Goal: Use online tool/utility: Utilize a website feature to perform a specific function

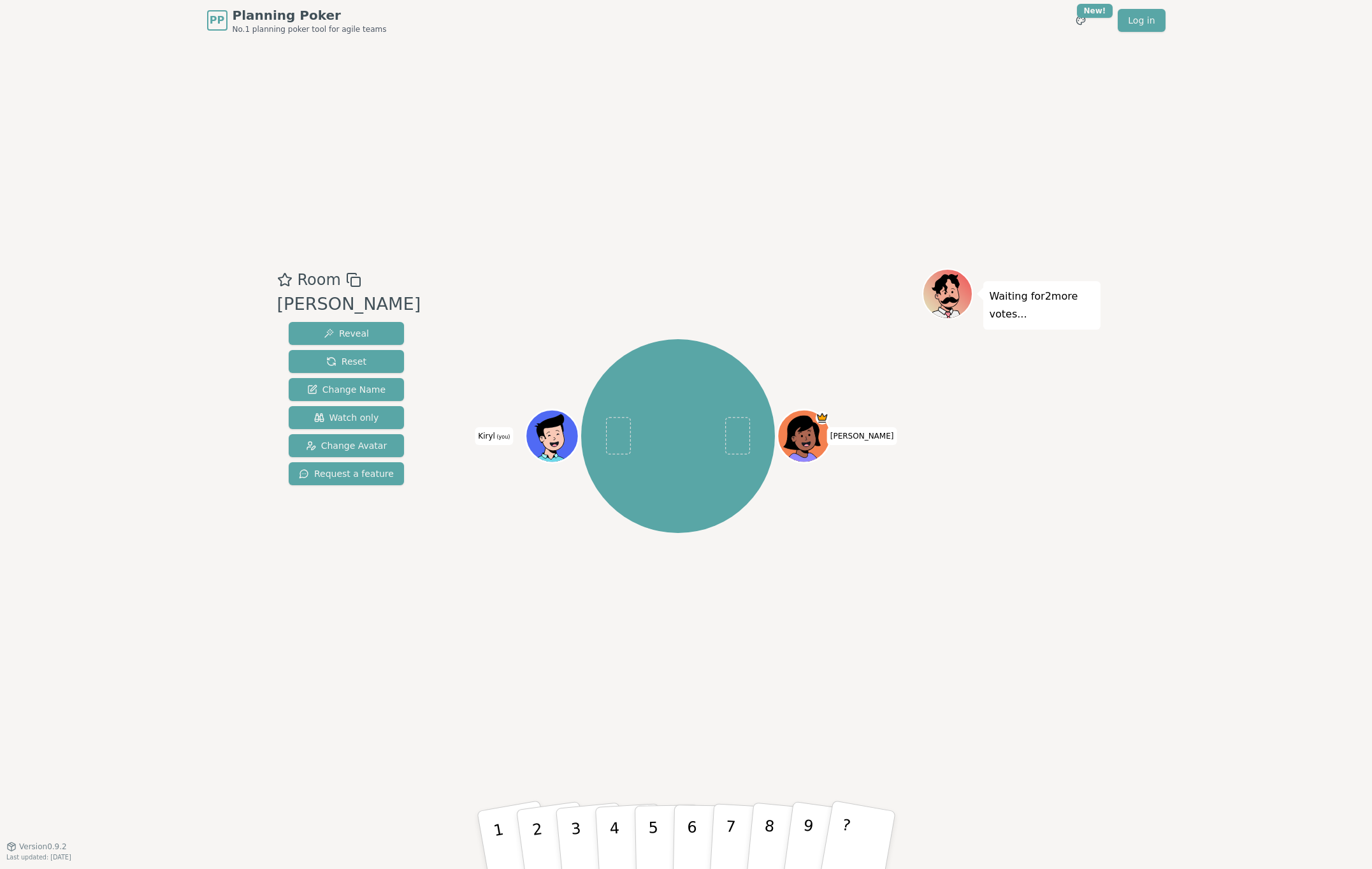
click at [548, 432] on icon at bounding box center [553, 432] width 41 height 6
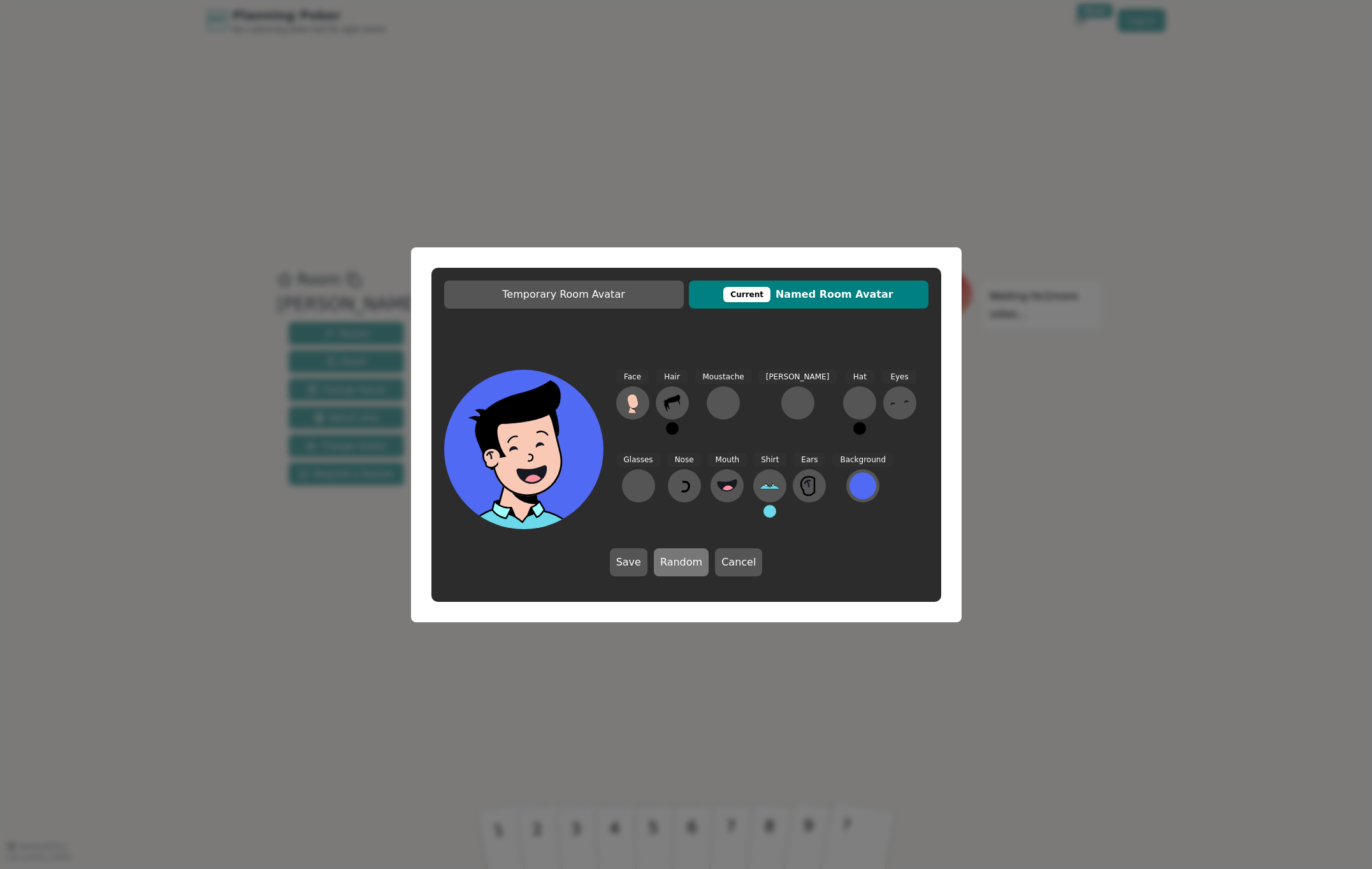
click at [657, 564] on button "Random" at bounding box center [681, 562] width 55 height 28
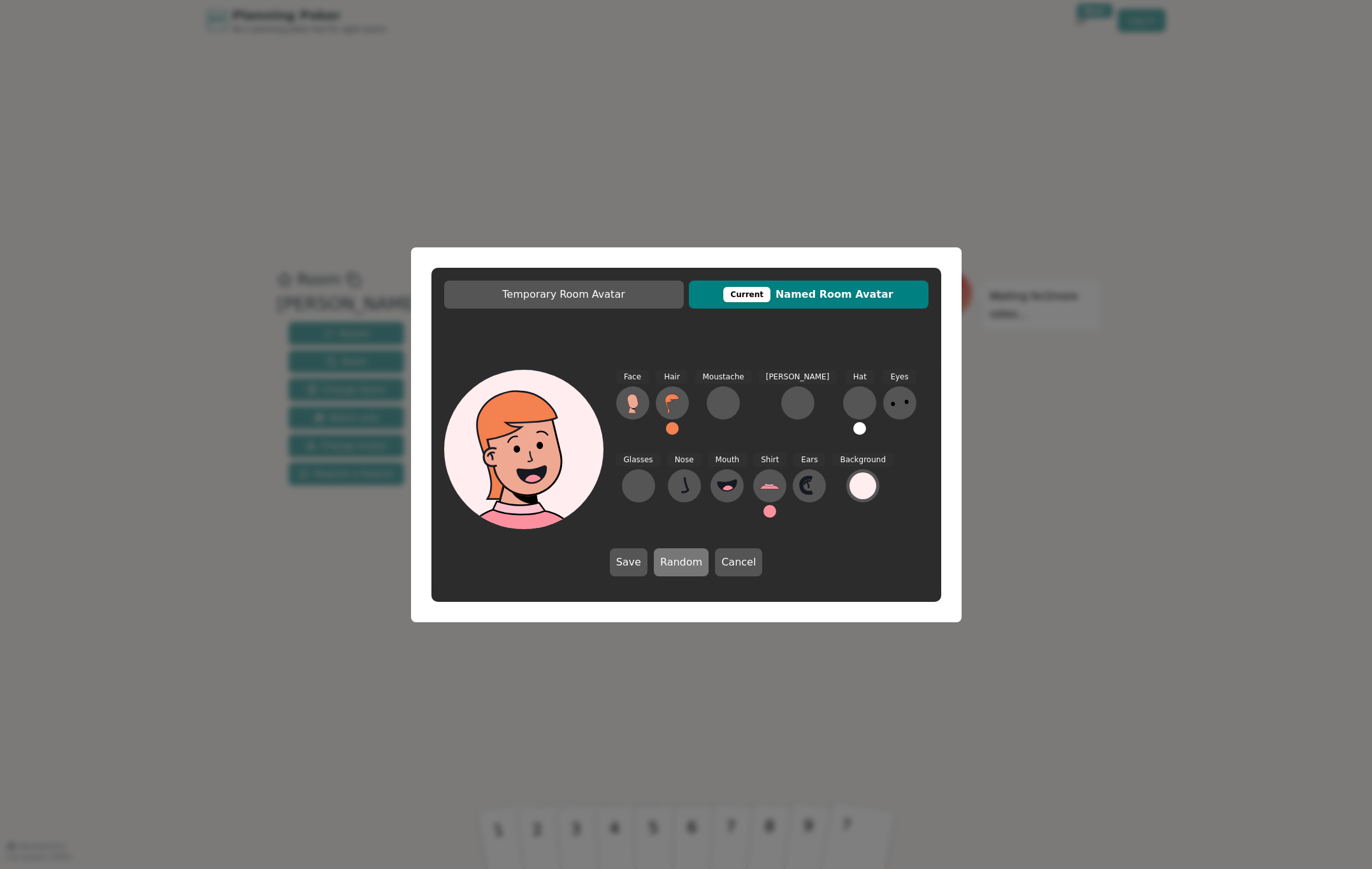
click at [670, 566] on button "Random" at bounding box center [681, 562] width 55 height 28
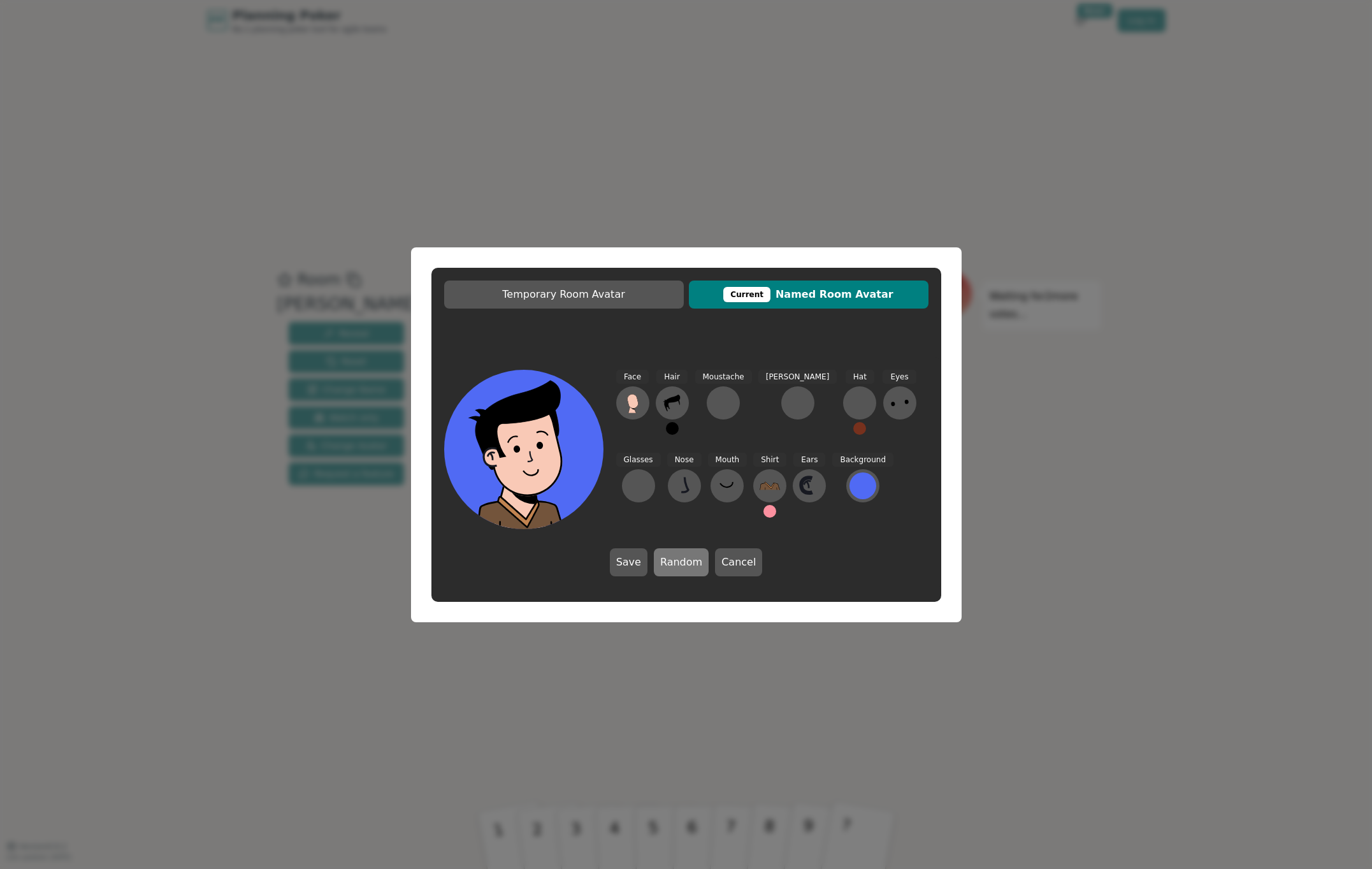
click at [670, 566] on button "Random" at bounding box center [681, 562] width 55 height 28
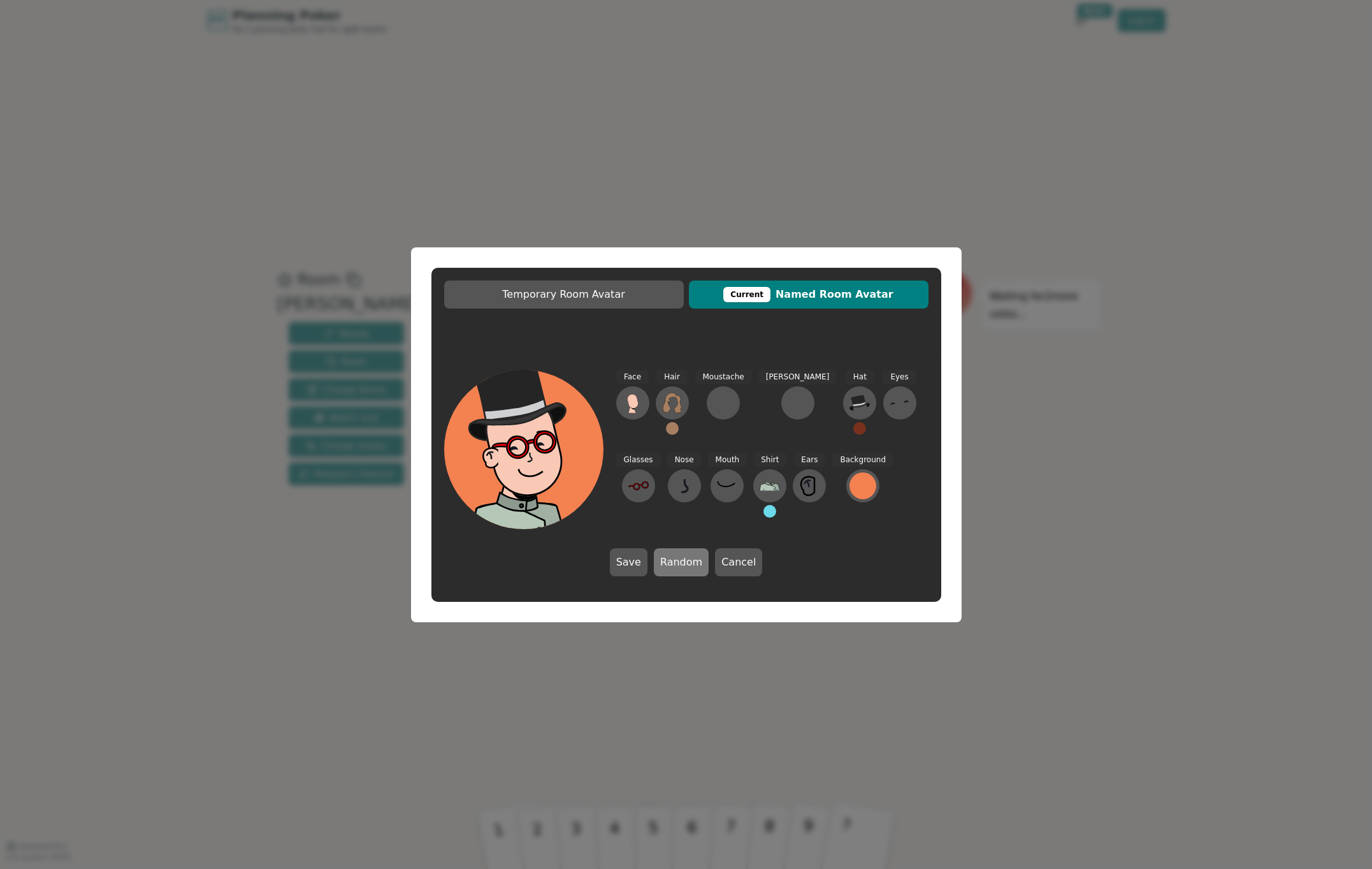
click at [691, 569] on button "Random" at bounding box center [681, 562] width 55 height 28
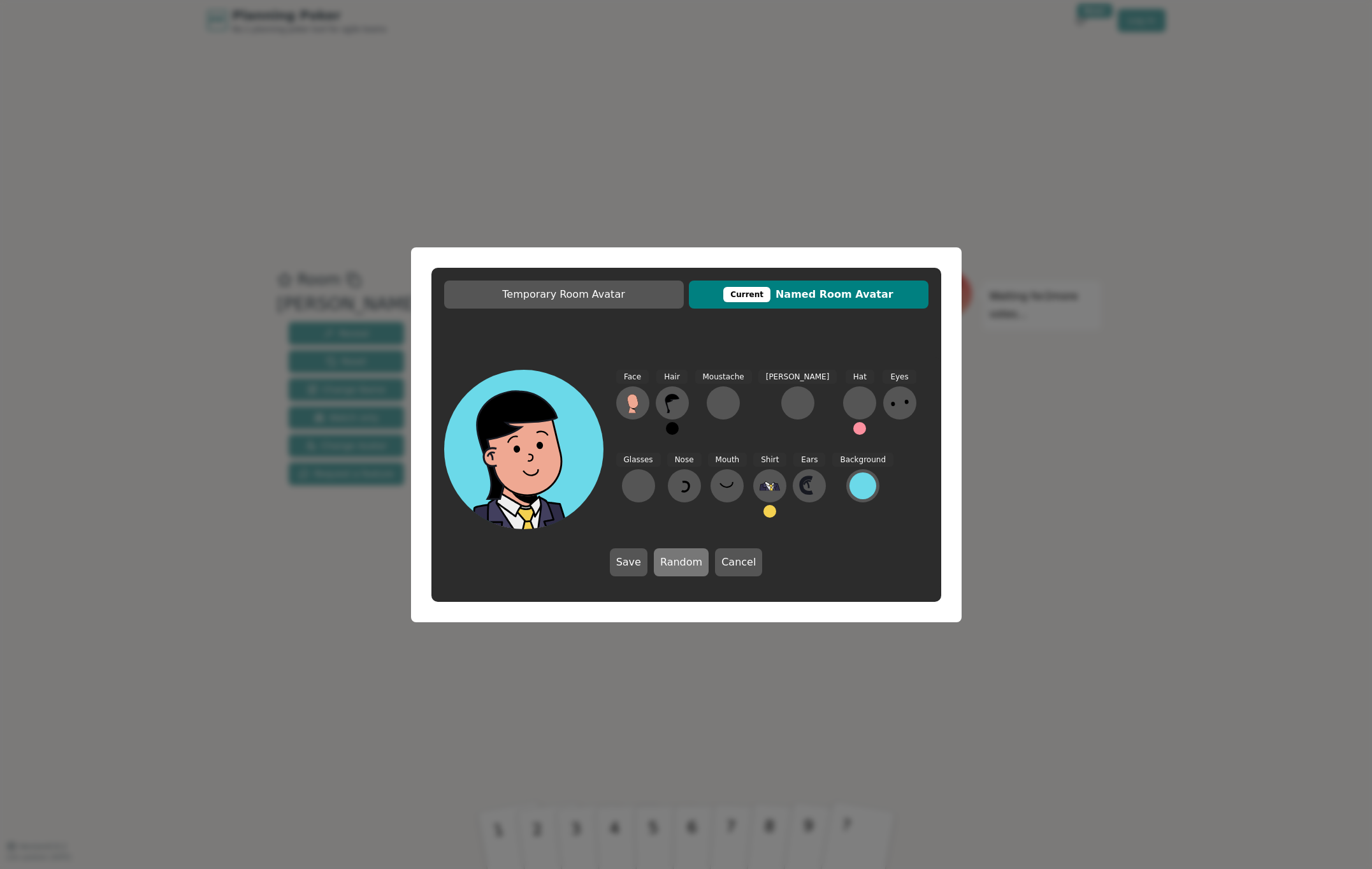
click at [691, 569] on button "Random" at bounding box center [681, 562] width 55 height 28
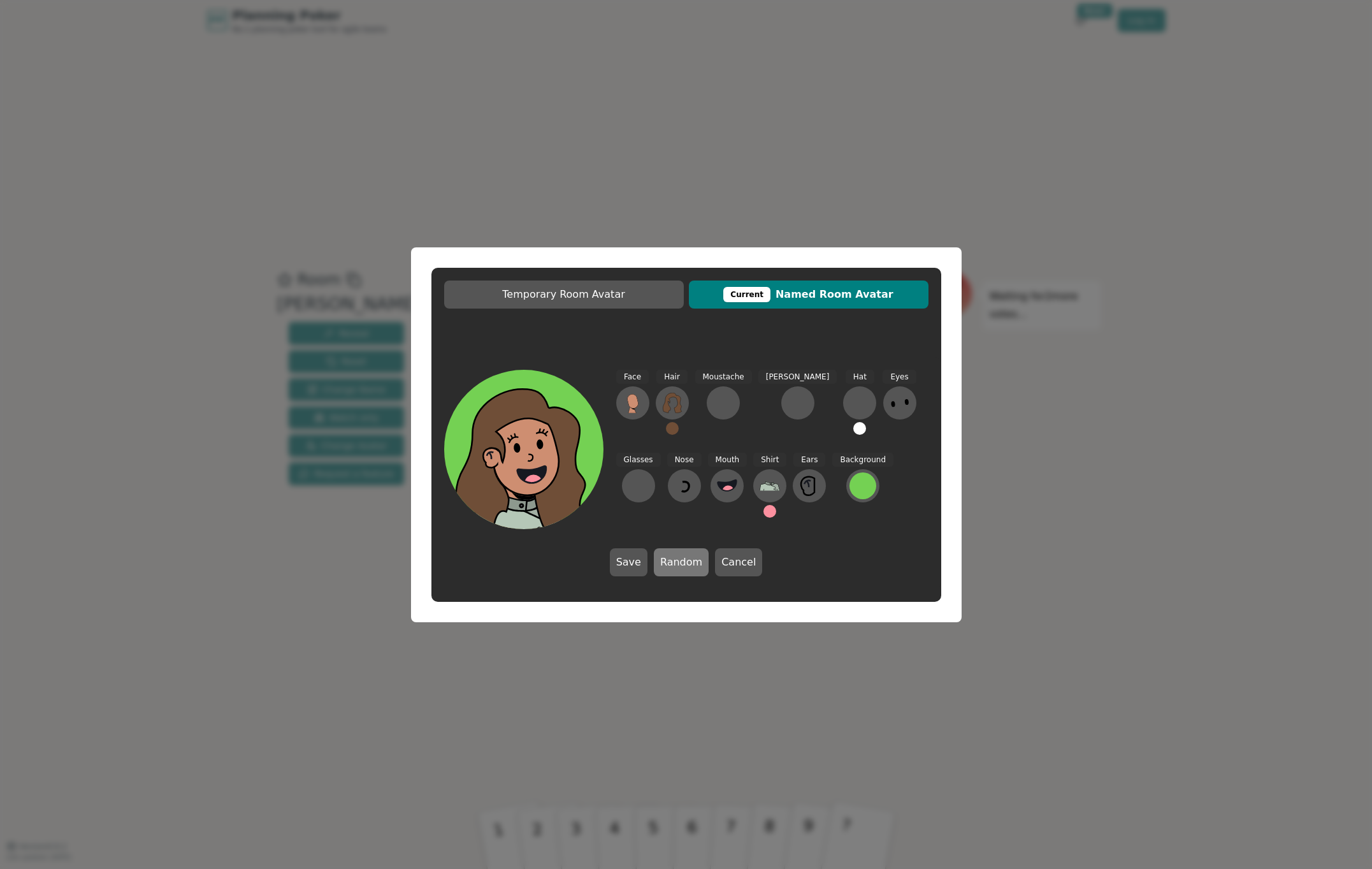
click at [691, 570] on button "Random" at bounding box center [681, 562] width 55 height 28
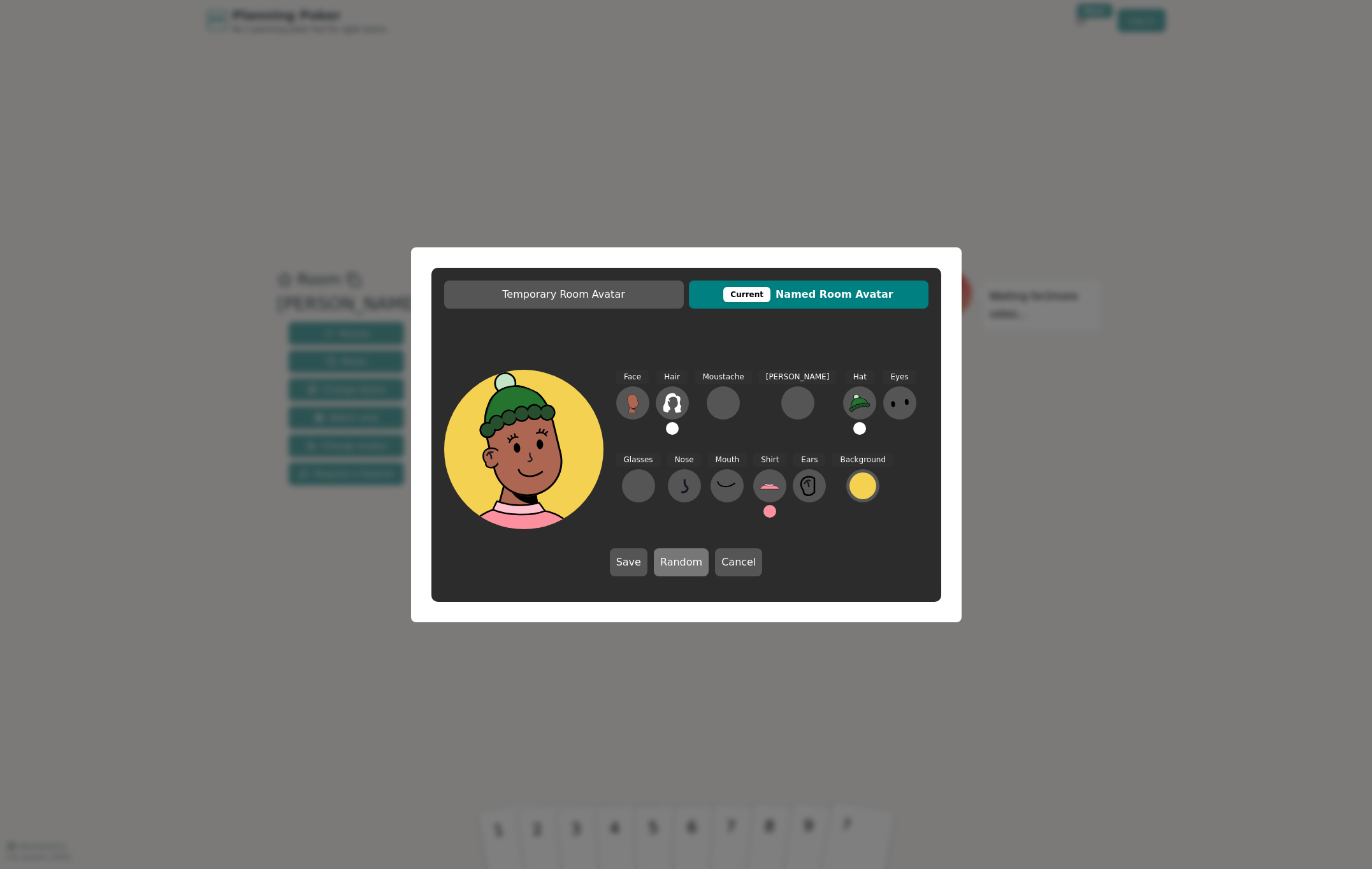
click at [688, 569] on button "Random" at bounding box center [681, 562] width 55 height 28
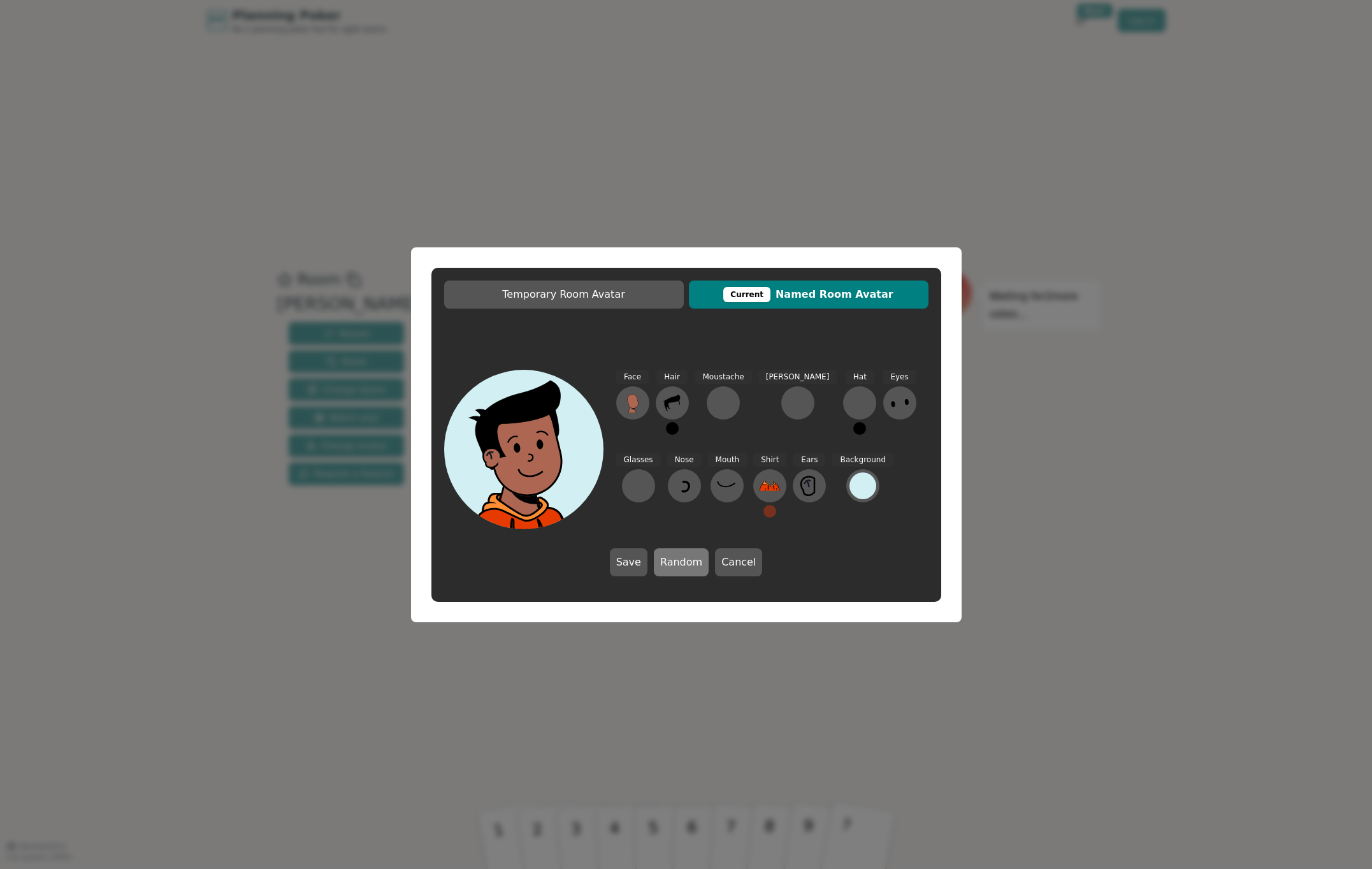
click at [688, 569] on button "Random" at bounding box center [681, 562] width 55 height 28
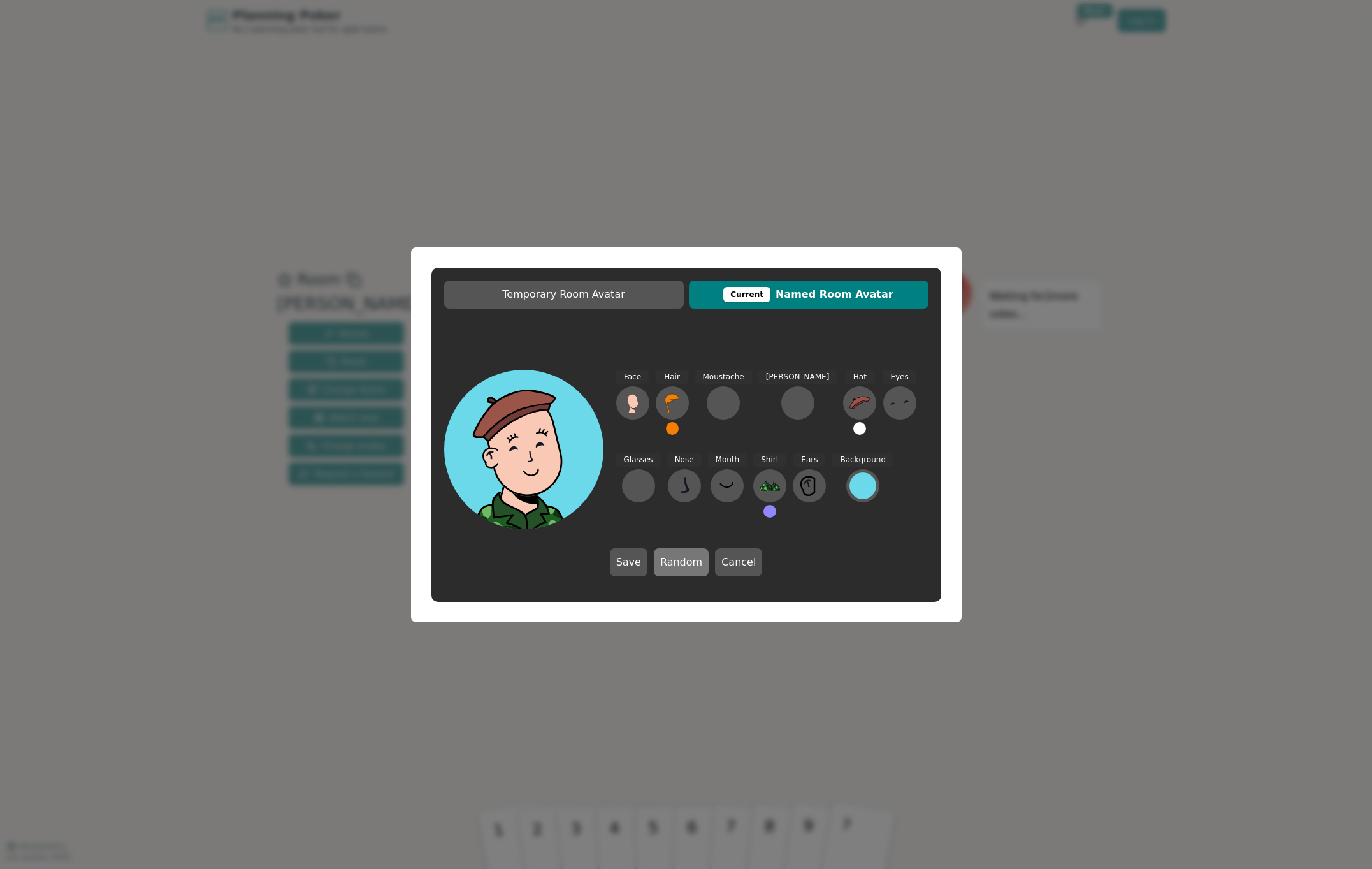
click at [688, 569] on button "Random" at bounding box center [681, 562] width 55 height 28
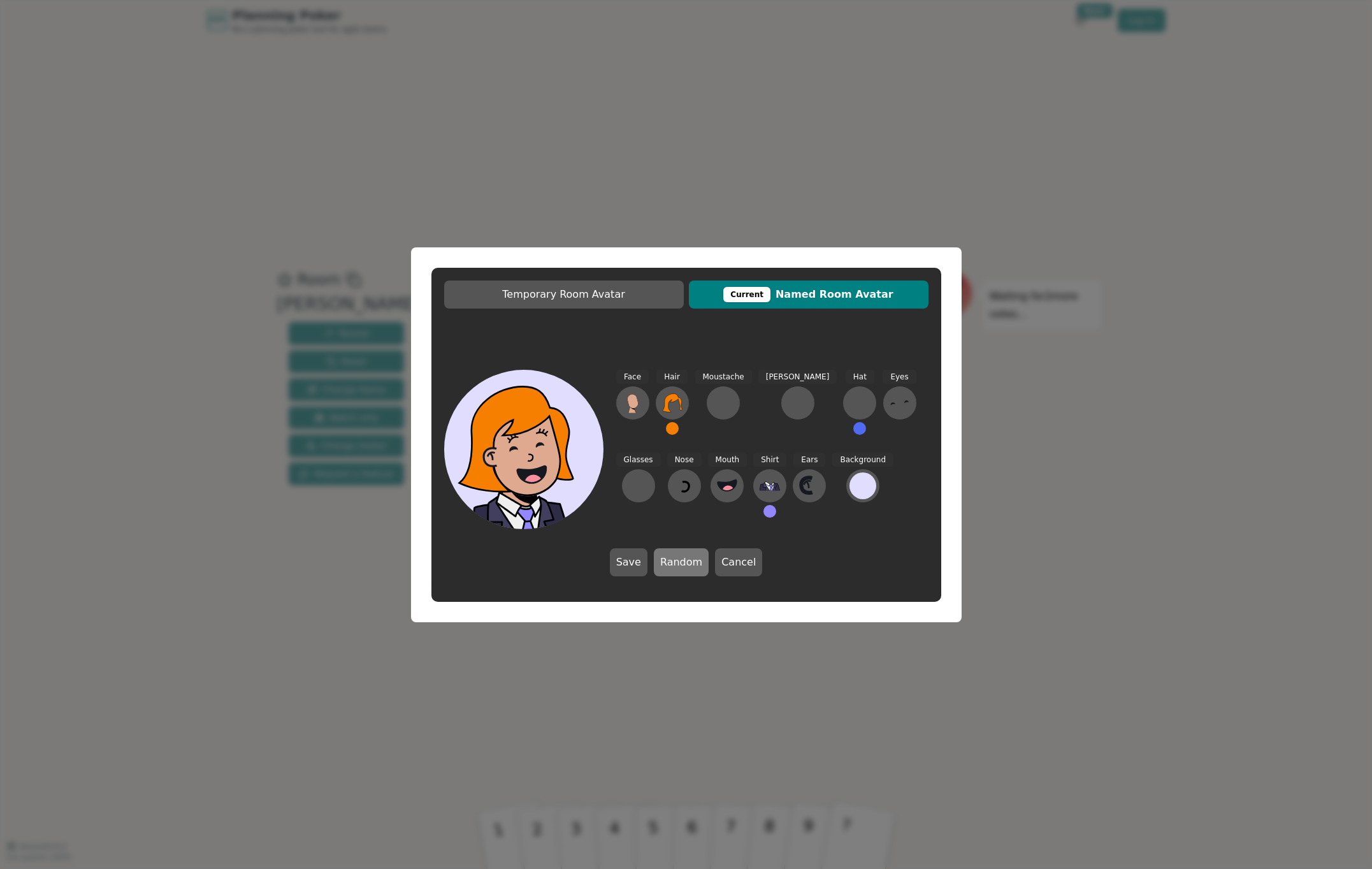
click at [688, 569] on button "Random" at bounding box center [681, 562] width 55 height 28
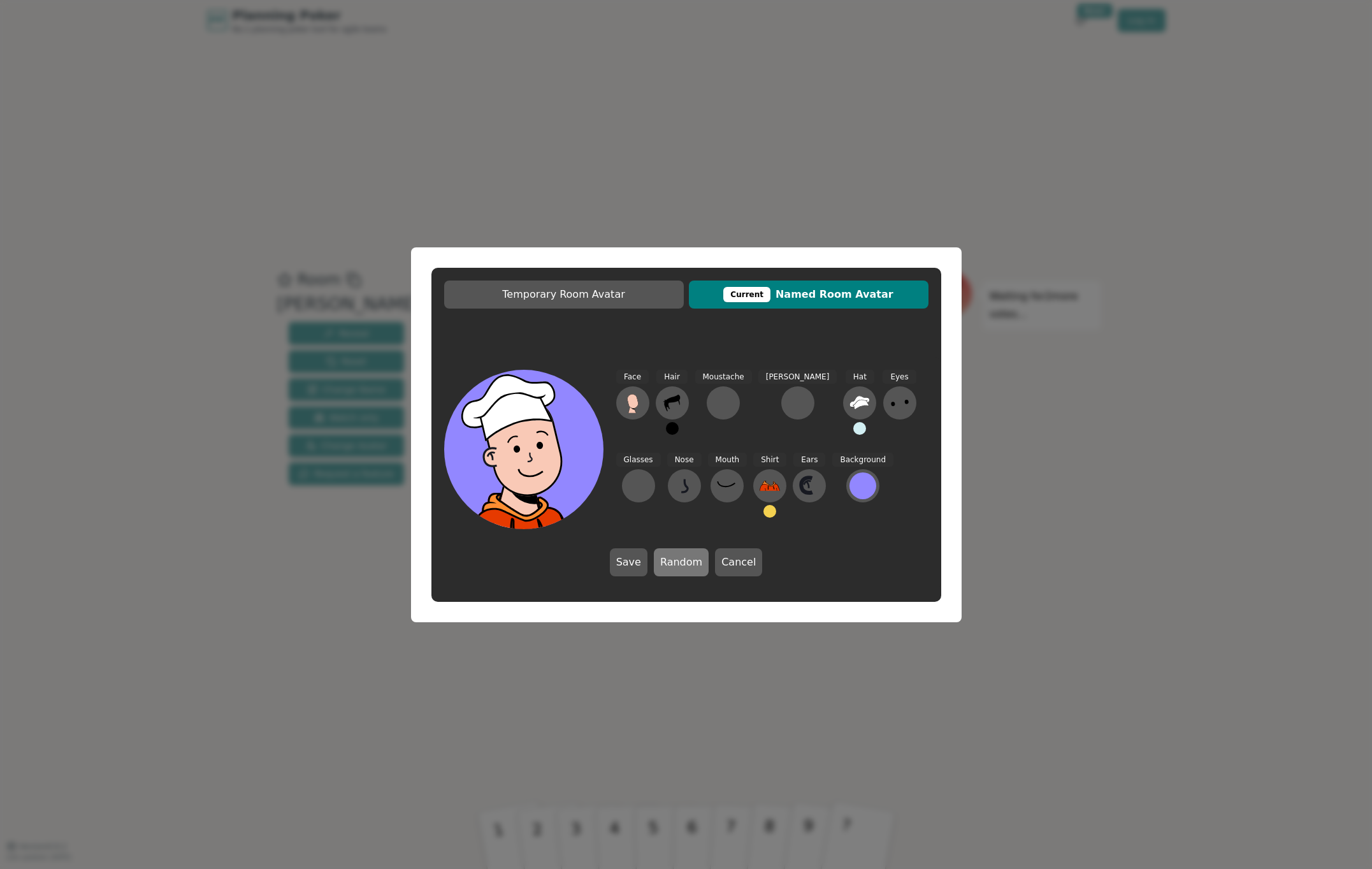
click at [682, 569] on button "Random" at bounding box center [681, 562] width 55 height 28
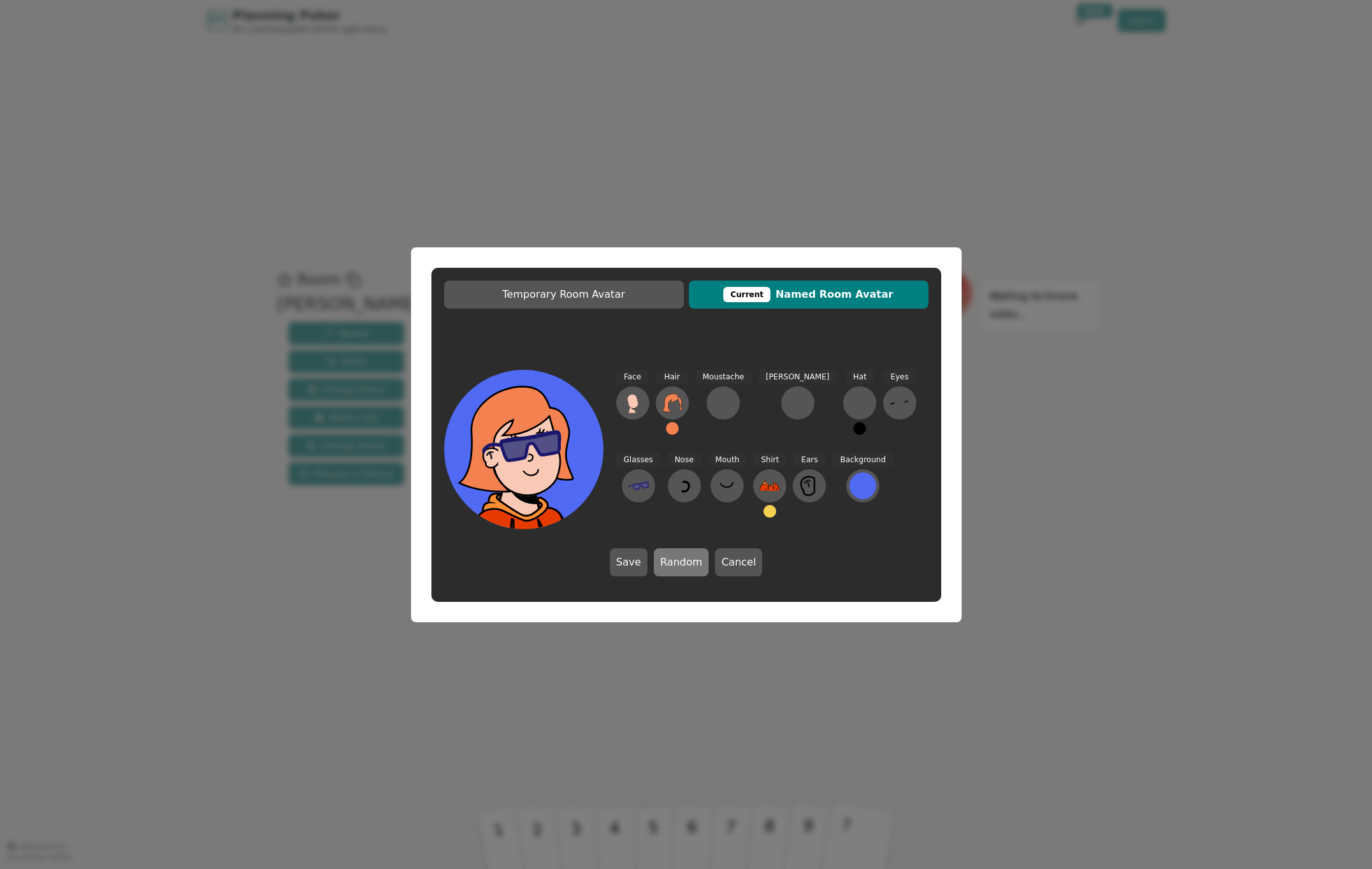
click at [682, 569] on button "Random" at bounding box center [681, 562] width 55 height 28
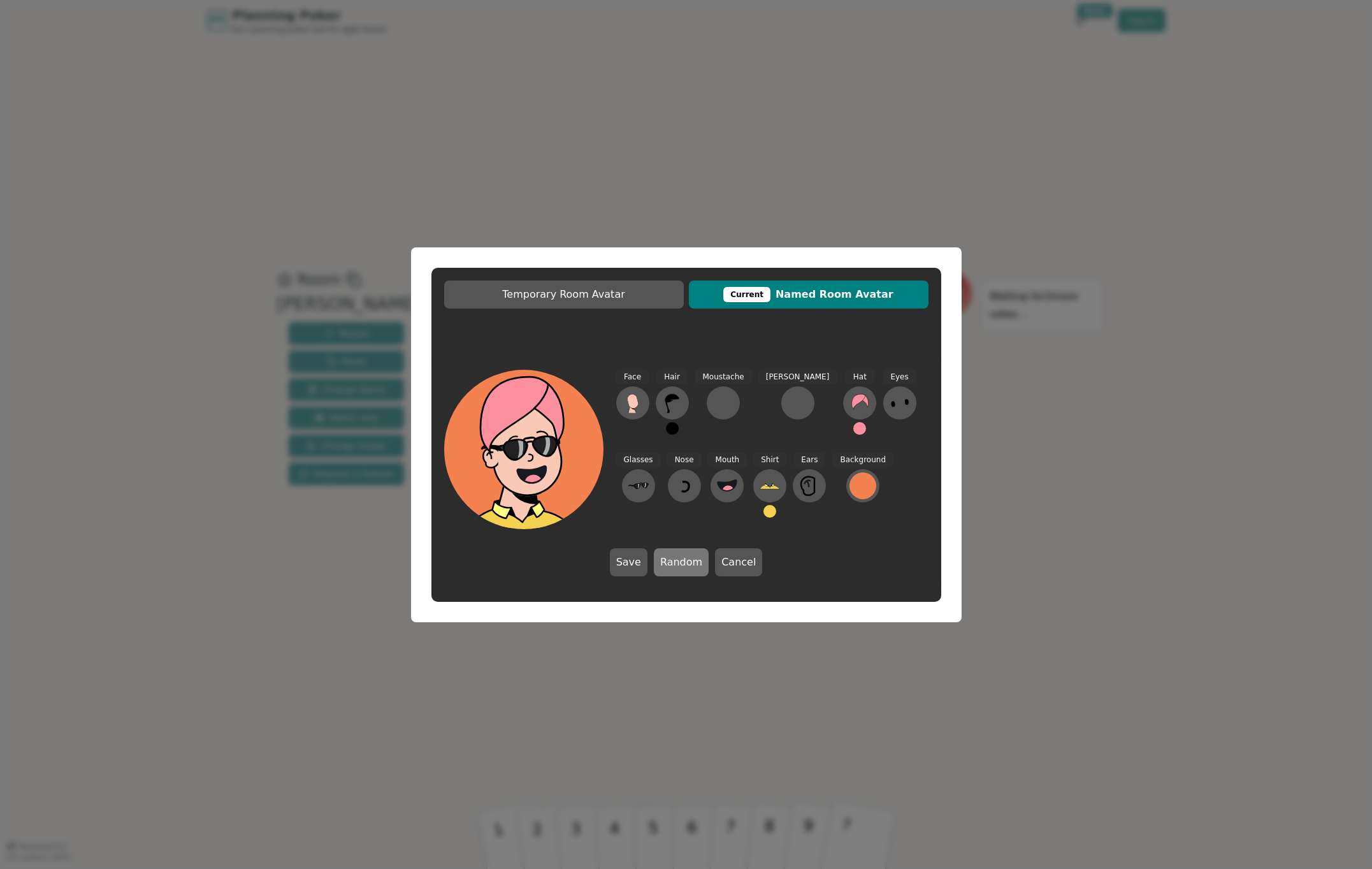
click at [682, 569] on button "Random" at bounding box center [681, 562] width 55 height 28
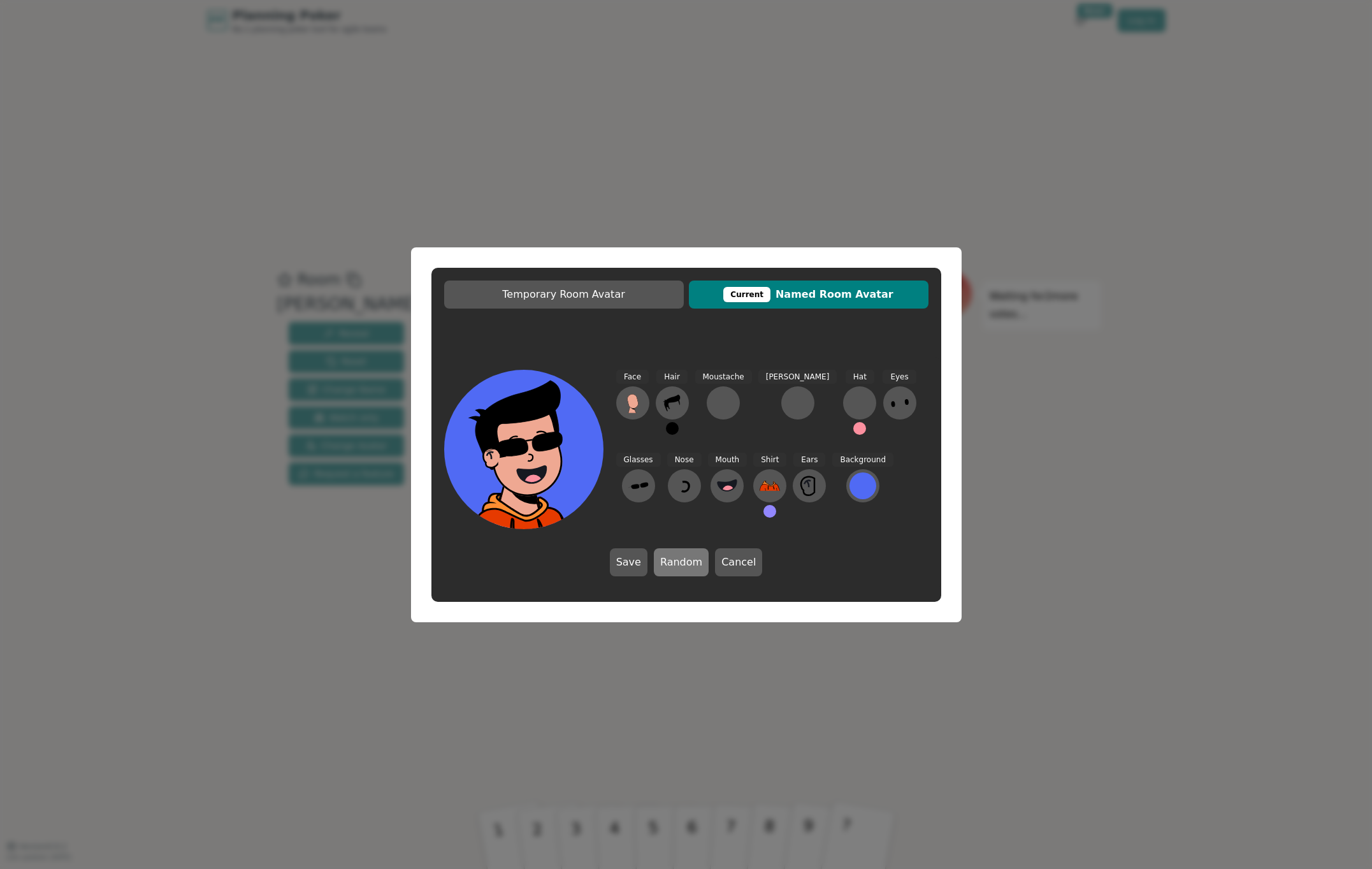
click at [682, 569] on button "Random" at bounding box center [681, 562] width 55 height 28
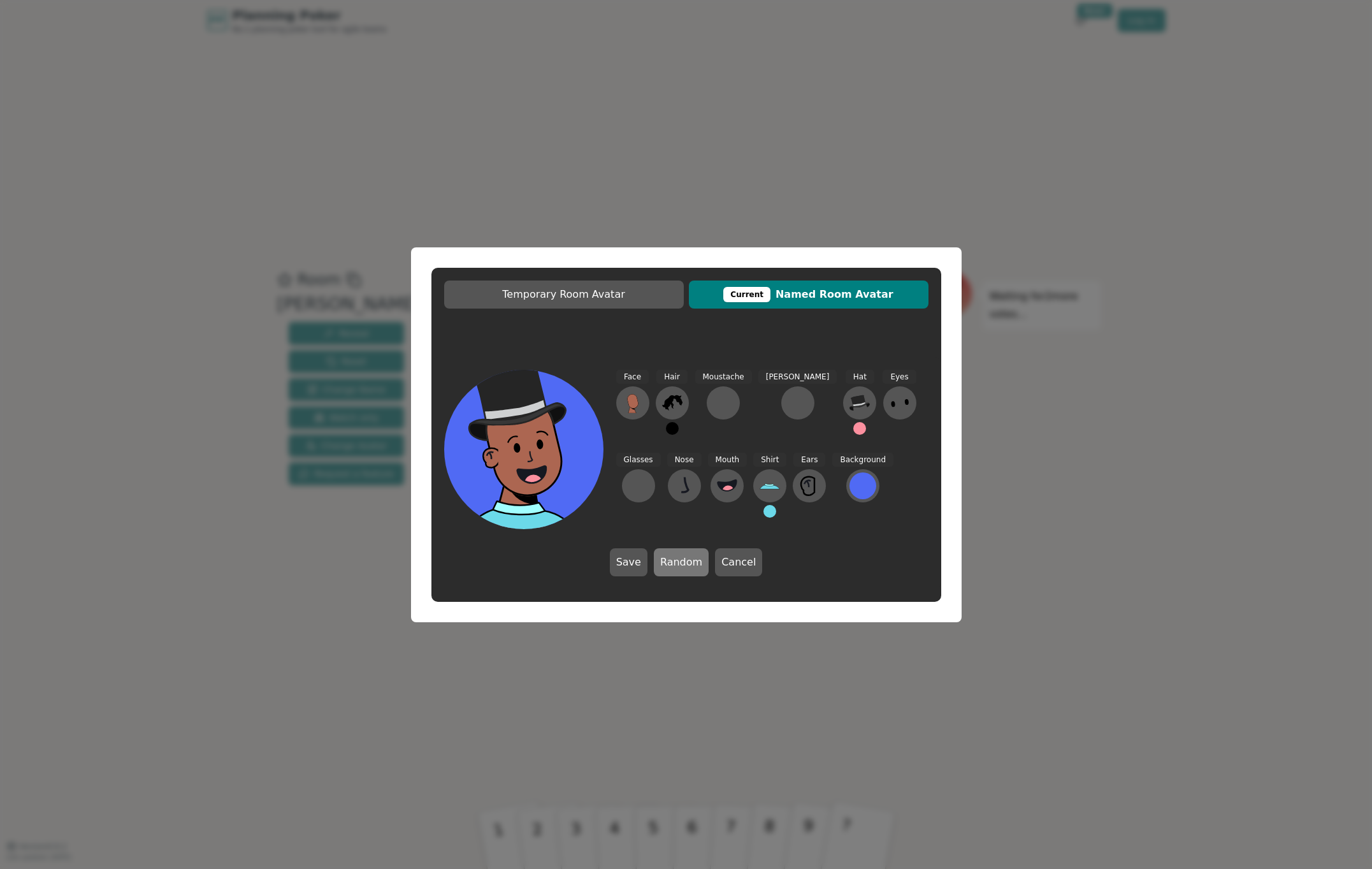
click at [682, 569] on button "Random" at bounding box center [681, 562] width 55 height 28
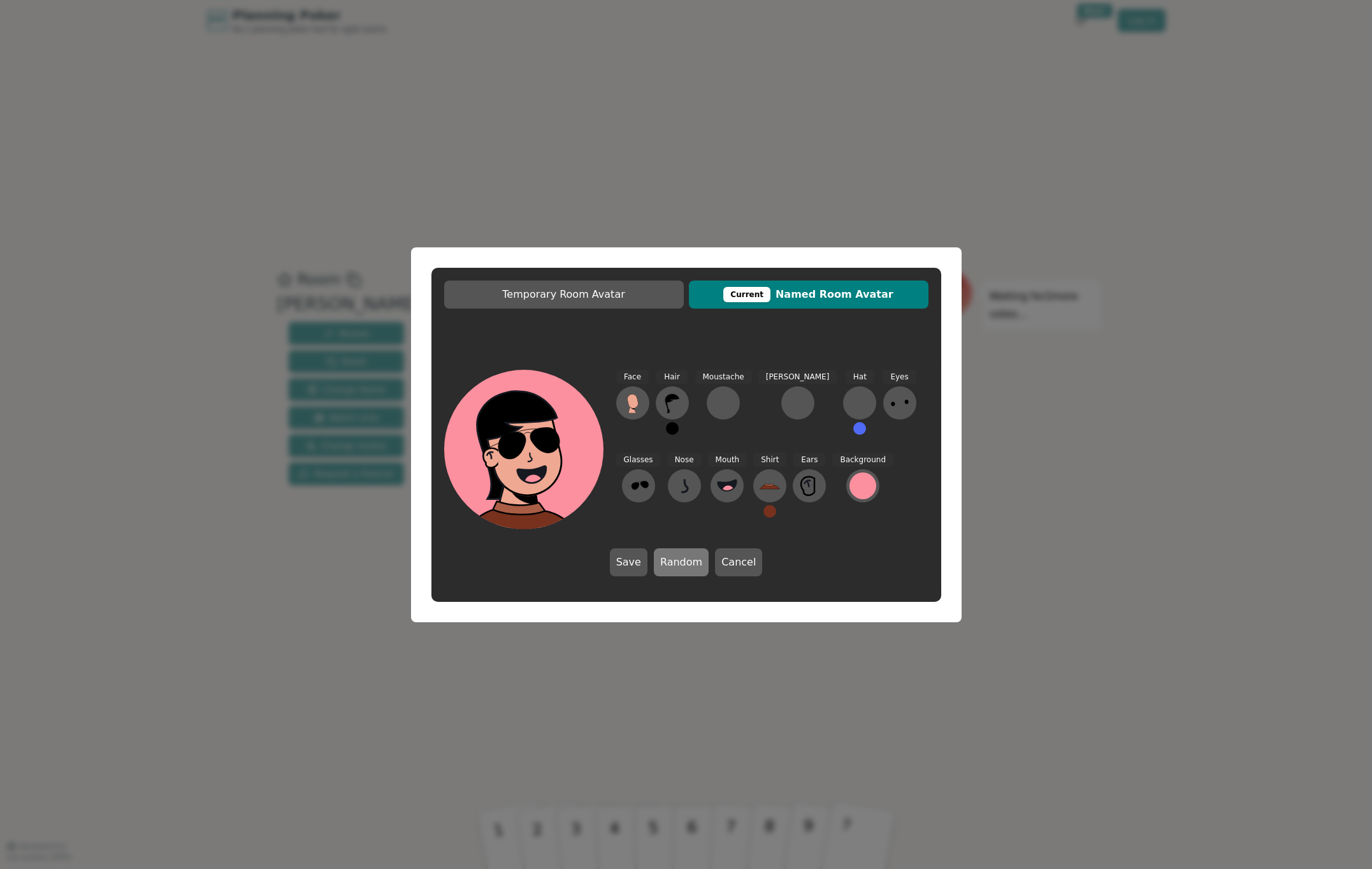
click at [682, 569] on button "Random" at bounding box center [681, 562] width 55 height 28
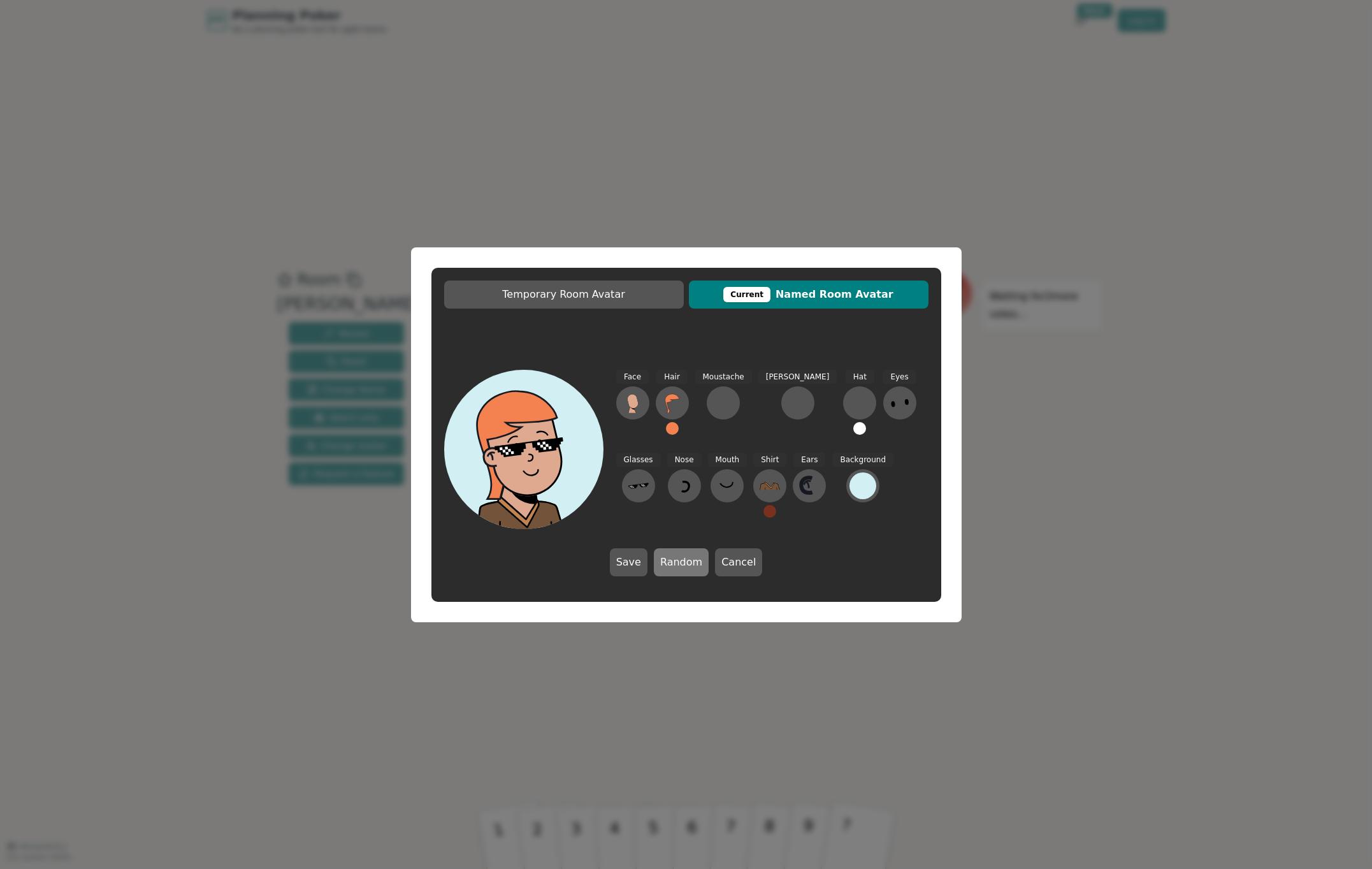
click at [682, 569] on button "Random" at bounding box center [681, 562] width 55 height 28
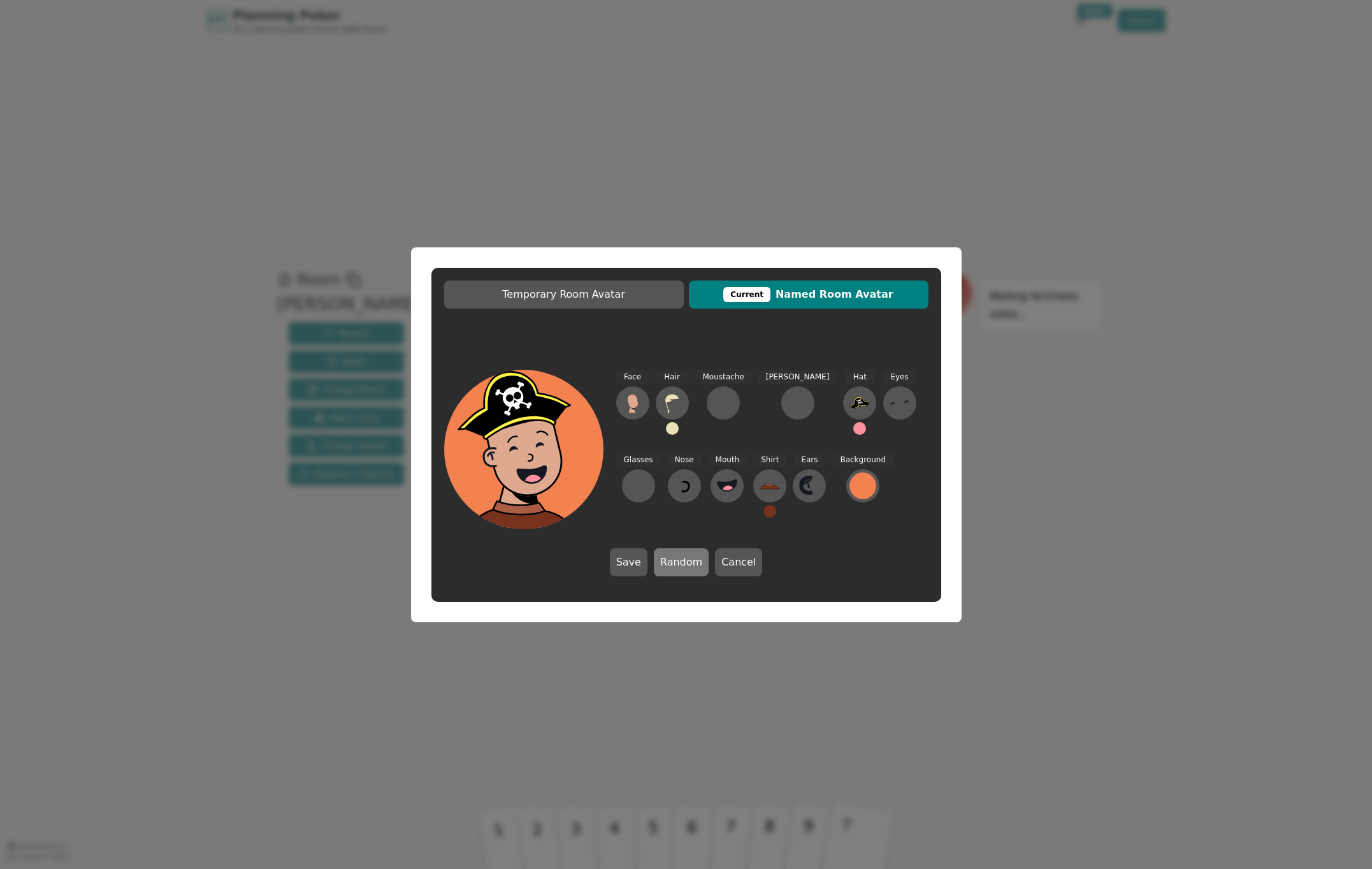
click at [682, 569] on button "Random" at bounding box center [681, 562] width 55 height 28
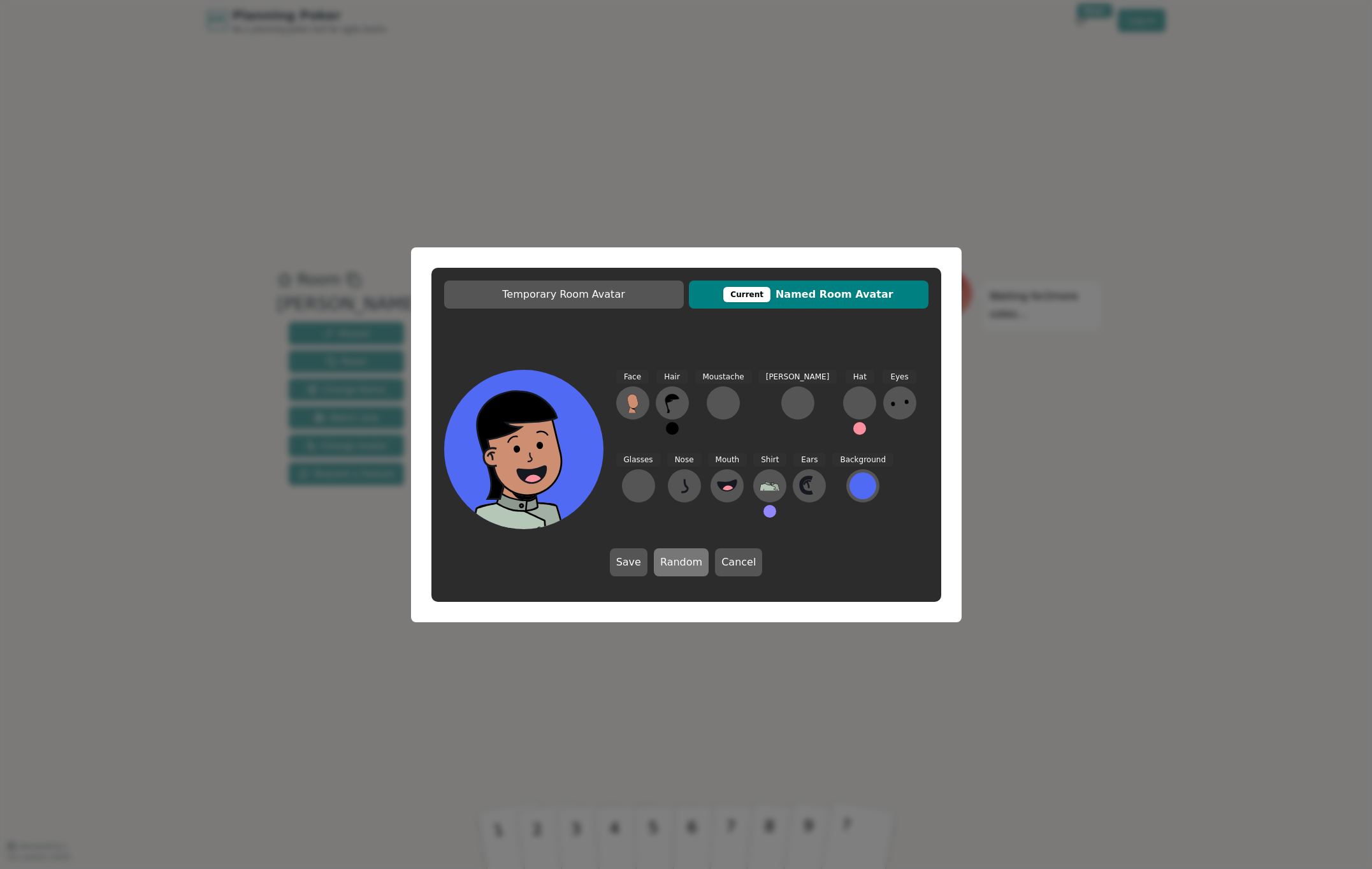
click at [682, 569] on button "Random" at bounding box center [681, 562] width 55 height 28
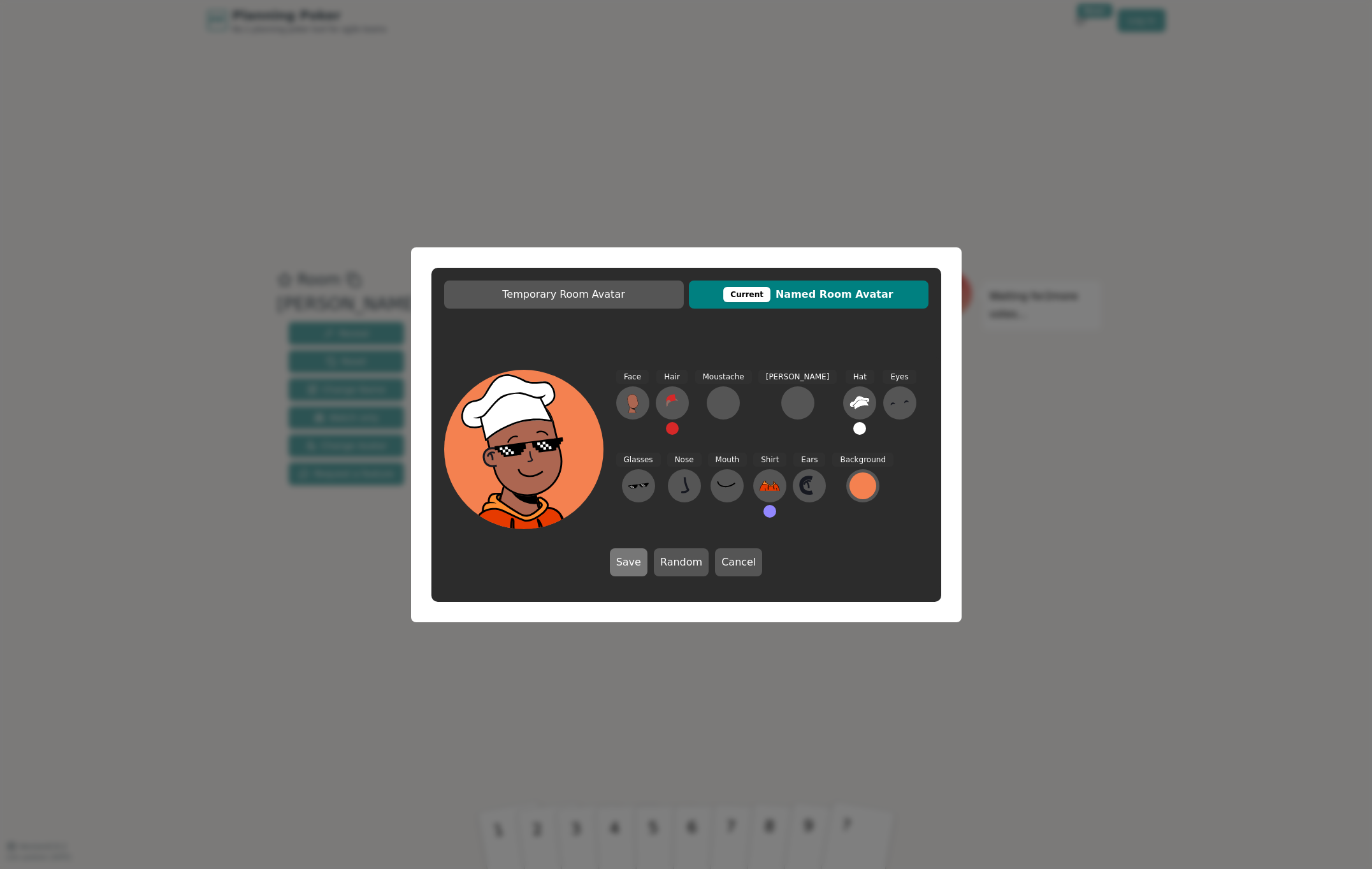
click at [637, 566] on button "Save" at bounding box center [628, 562] width 38 height 28
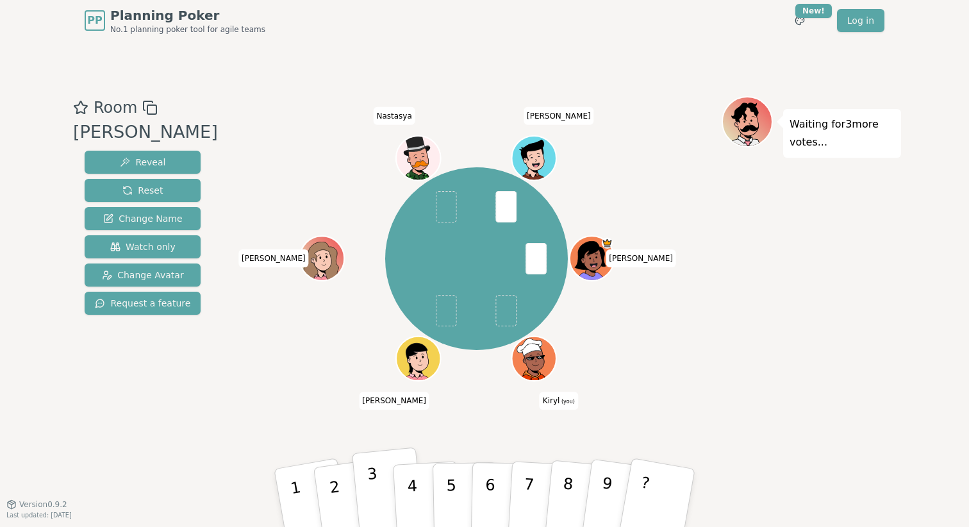
click at [374, 498] on button "3" at bounding box center [388, 498] width 73 height 102
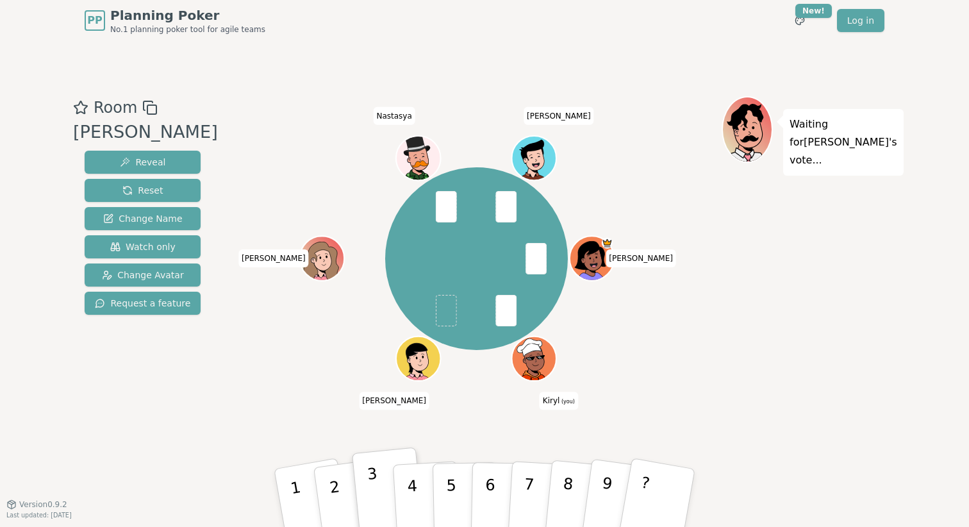
click at [375, 465] on button "3" at bounding box center [388, 498] width 73 height 102
click at [374, 469] on p "3" at bounding box center [375, 500] width 17 height 70
click at [640, 69] on div "Room Beavers Reveal Reset Change Name Watch only Change Avatar Request a featur…" at bounding box center [484, 272] width 833 height 463
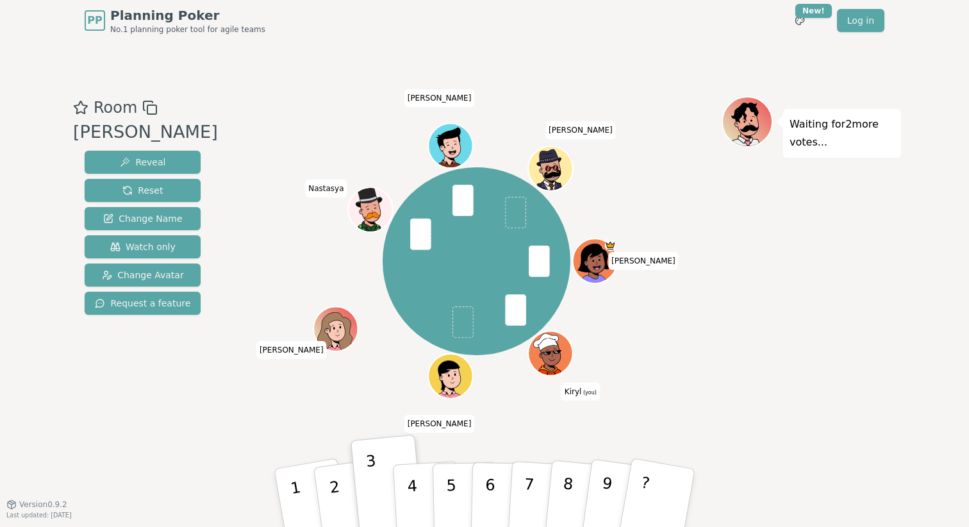
click at [790, 320] on div "Waiting for 2 more votes..." at bounding box center [811, 272] width 179 height 353
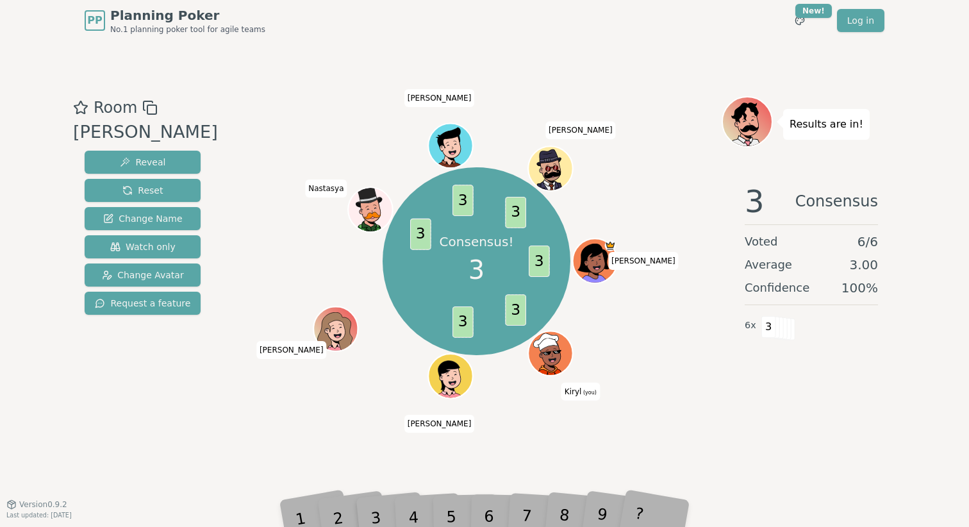
click at [815, 271] on div "Average 3.00" at bounding box center [811, 265] width 133 height 18
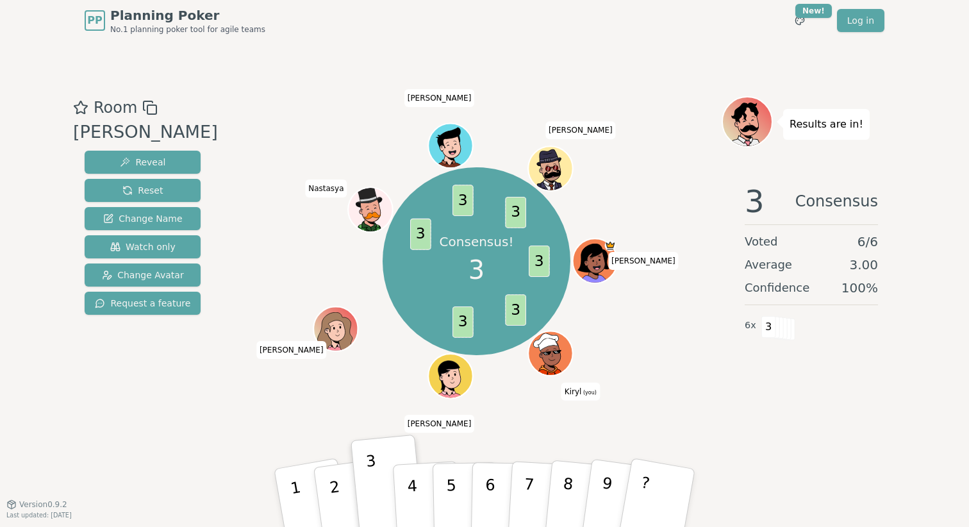
click at [670, 86] on div "Room Beavers Reveal Reset Change Name Watch only Change Avatar Request a featur…" at bounding box center [484, 272] width 833 height 463
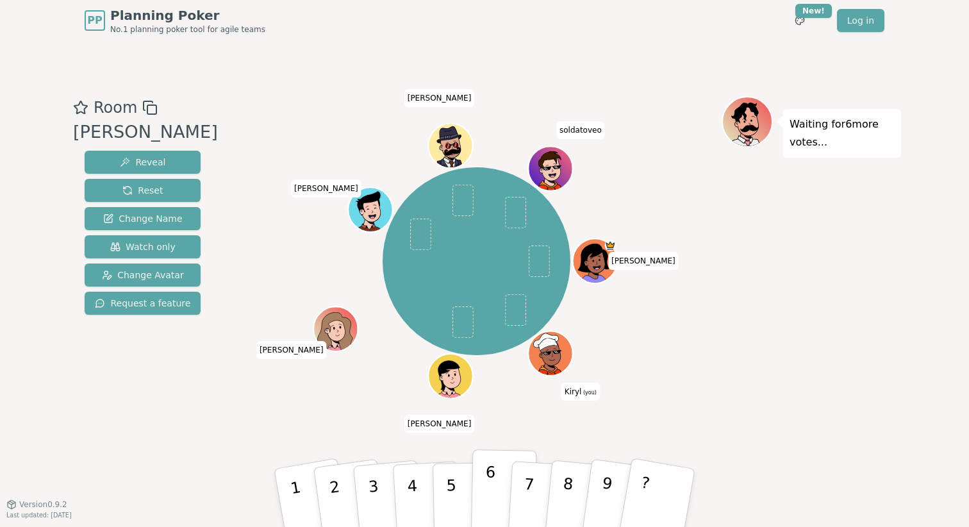
click at [486, 476] on p "6" at bounding box center [490, 497] width 11 height 69
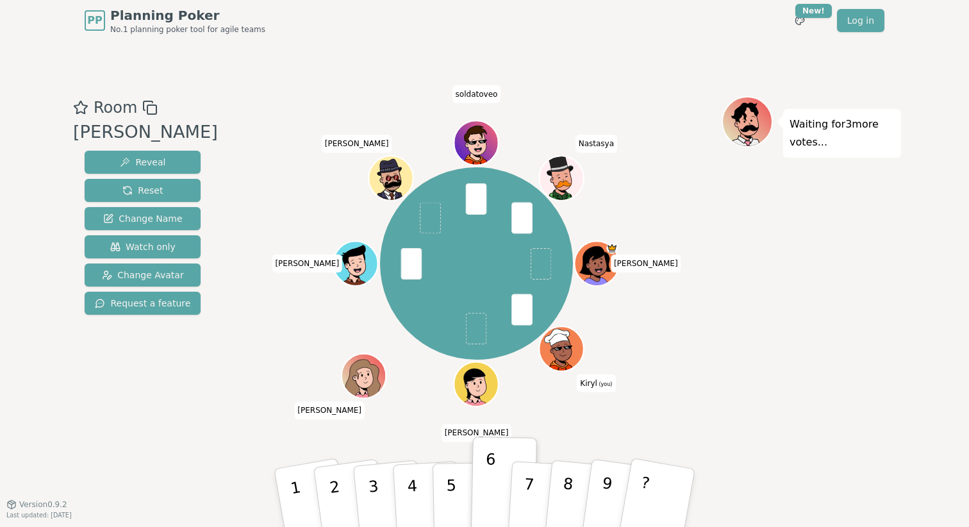
click at [670, 32] on div "PP Planning Poker No.1 planning poker tool for agile teams Toggle theme New! Lo…" at bounding box center [485, 20] width 800 height 41
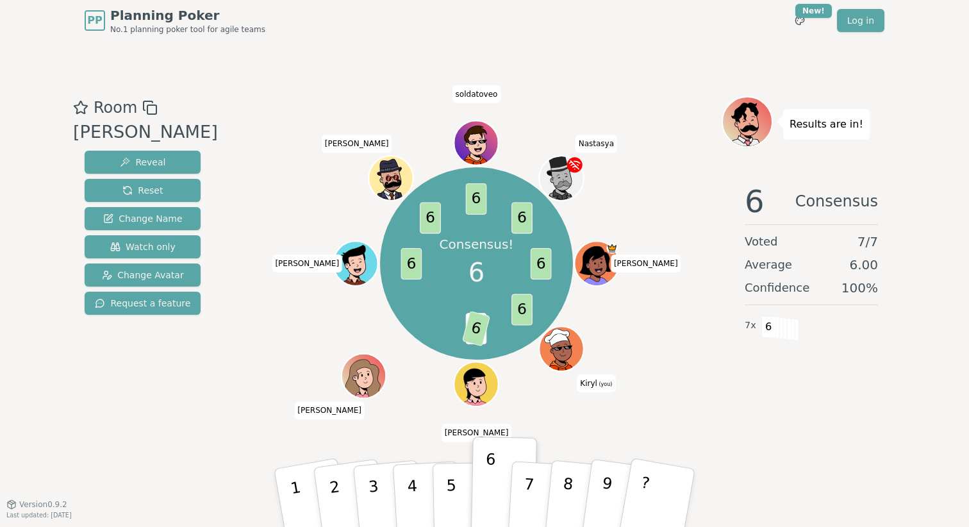
click at [596, 61] on div "Room Beavers Reveal Reset Change Name Watch only Change Avatar Request a featur…" at bounding box center [484, 272] width 833 height 463
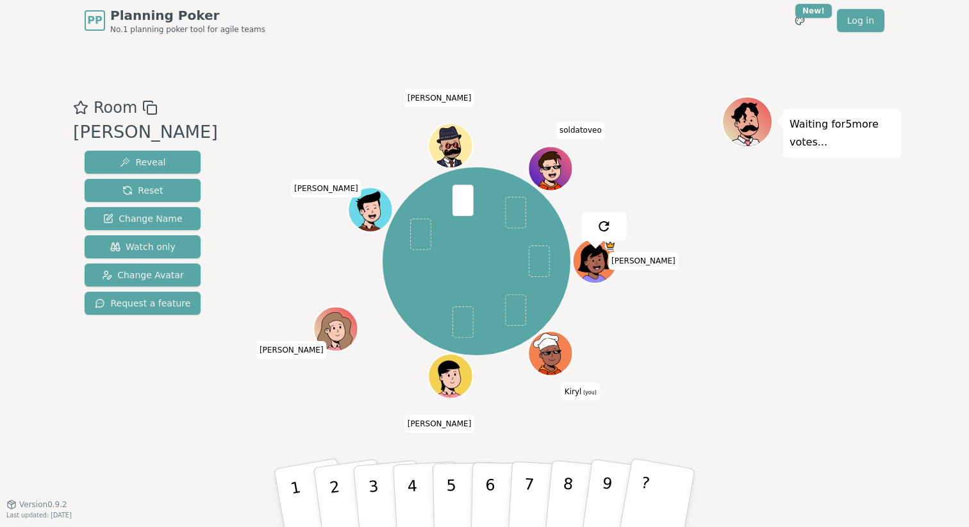
click at [654, 76] on div "Room Beavers Reveal Reset Change Name Watch only Change Avatar Request a featur…" at bounding box center [484, 272] width 833 height 463
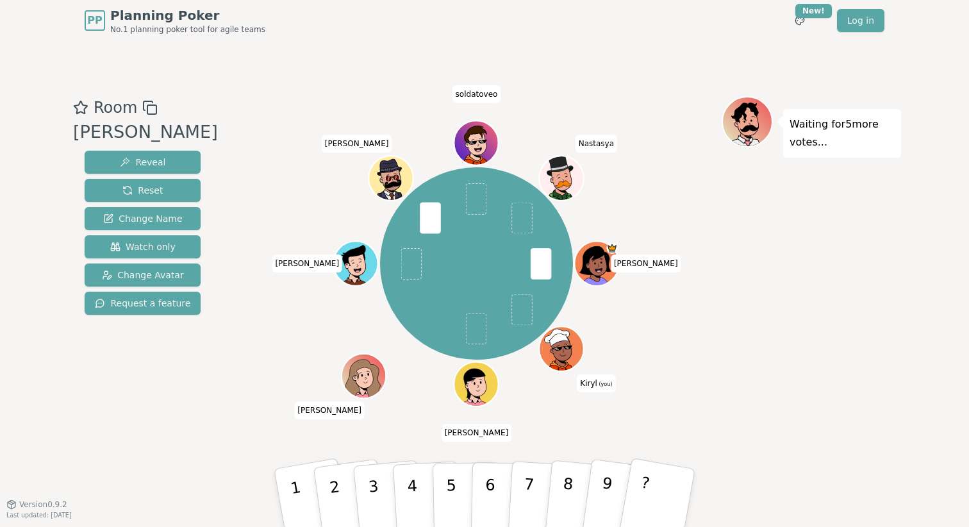
click at [734, 388] on div "Waiting for 5 more votes..." at bounding box center [811, 272] width 179 height 353
click at [494, 502] on button "6" at bounding box center [504, 497] width 66 height 97
click at [685, 40] on div "PP Planning Poker No.1 planning poker tool for agile teams Toggle theme New! Lo…" at bounding box center [485, 20] width 800 height 41
click at [693, 40] on div "PP Planning Poker No.1 planning poker tool for agile teams Toggle theme New! Lo…" at bounding box center [485, 20] width 800 height 41
click at [698, 48] on div "Room Beavers Reveal Reset Change Name Watch only Change Avatar Request a featur…" at bounding box center [484, 272] width 833 height 463
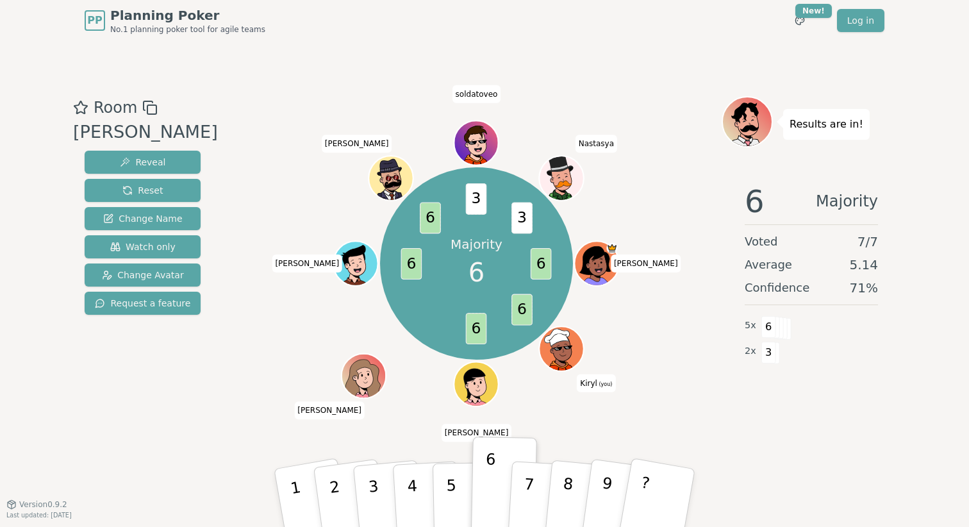
click at [688, 33] on div "PP Planning Poker No.1 planning poker tool for agile teams Toggle theme New! Lo…" at bounding box center [485, 20] width 800 height 41
click at [222, 390] on div "Room Beavers Reveal Reset Change Name Watch only Change Avatar Request a featur…" at bounding box center [484, 272] width 833 height 353
click at [237, 372] on div "Majority 6 6 6 6 6 6 3 3 Sergei S Kiryl (you) Anatoly Kate Pavel Sergey N solda…" at bounding box center [476, 263] width 490 height 288
click at [681, 88] on div "Room Beavers Reveal Reset Change Name Watch only Change Avatar Request a featur…" at bounding box center [484, 272] width 833 height 463
click at [699, 345] on div "Majority 6 6 6 6 6 6 3 3 6 Sergei S Kiryl (you) Anatoly Kate Pavel Sergey N sol…" at bounding box center [476, 263] width 490 height 288
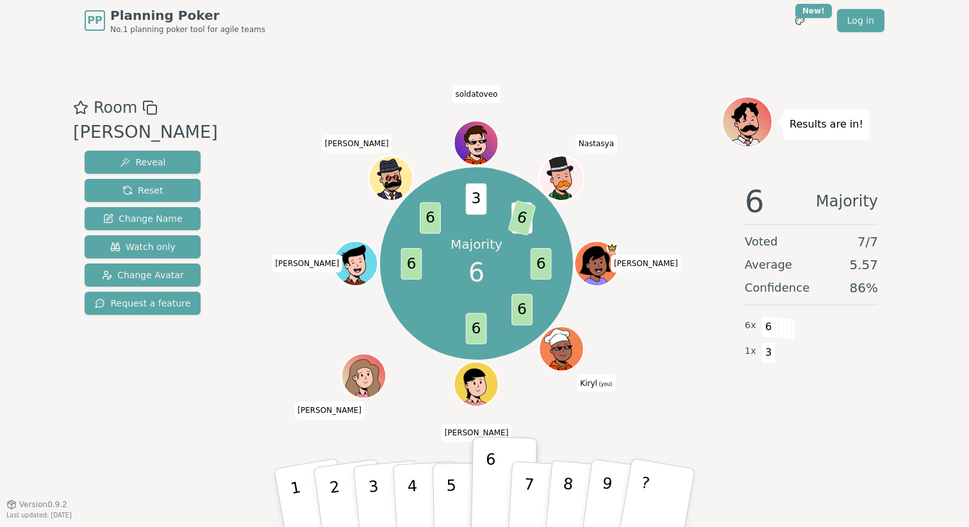
click at [707, 342] on div "Majority 6 6 6 6 6 6 3 3 6 Sergei S Kiryl (you) Anatoly Kate Pavel Sergey N sol…" at bounding box center [476, 263] width 490 height 288
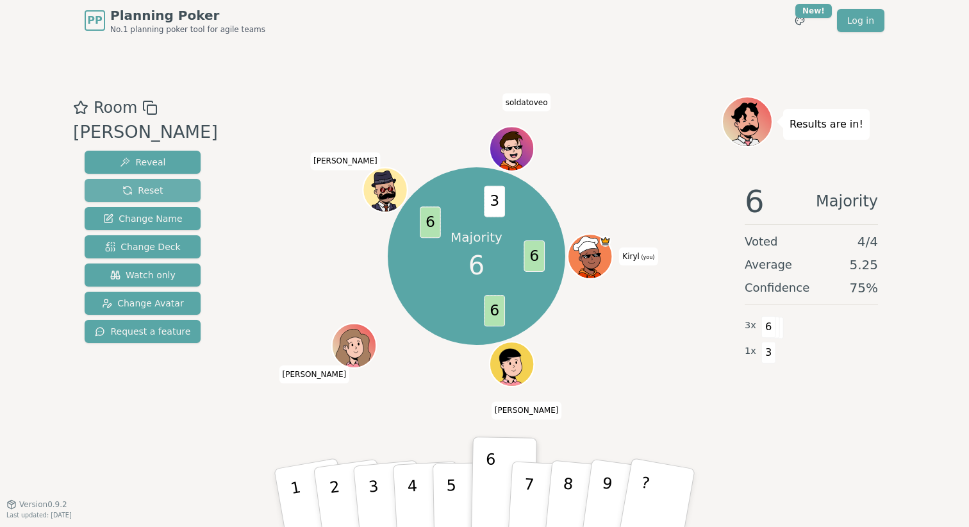
click at [126, 186] on span "Reset" at bounding box center [142, 190] width 40 height 13
